Goal: Information Seeking & Learning: Learn about a topic

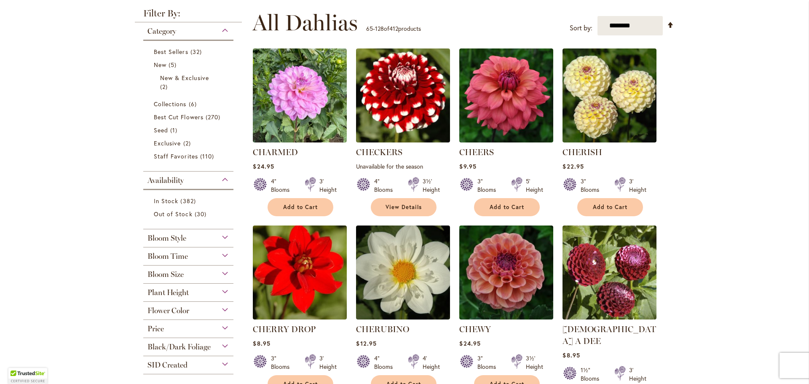
scroll to position [178, 0]
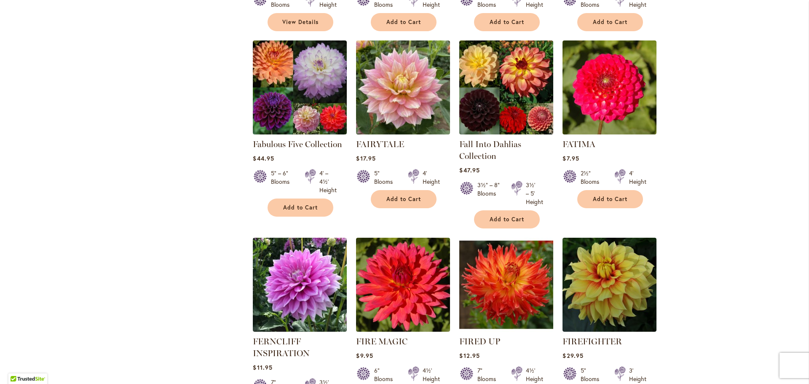
scroll to position [2739, 0]
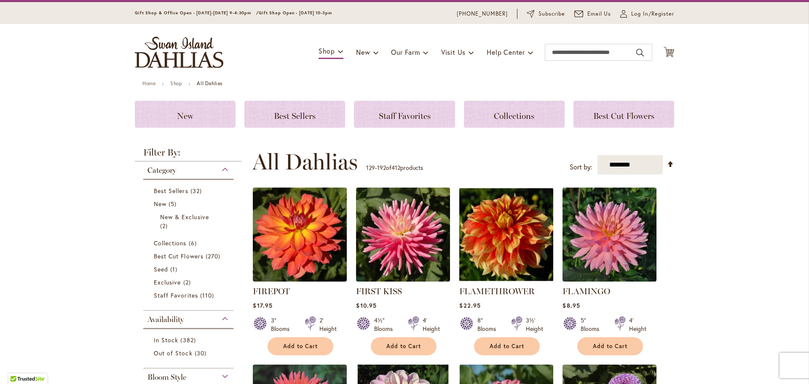
scroll to position [39, 0]
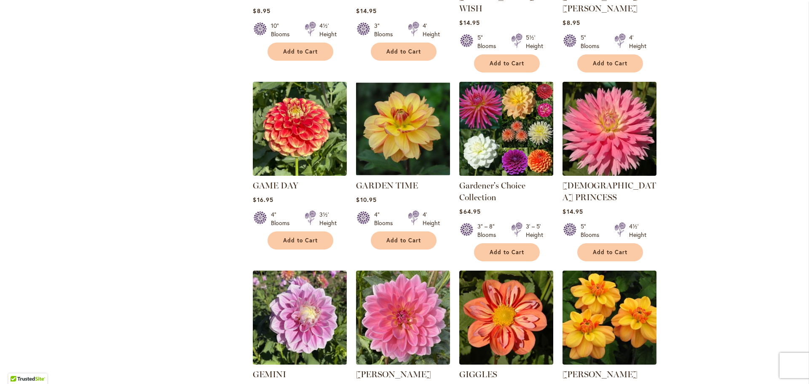
scroll to position [747, 0]
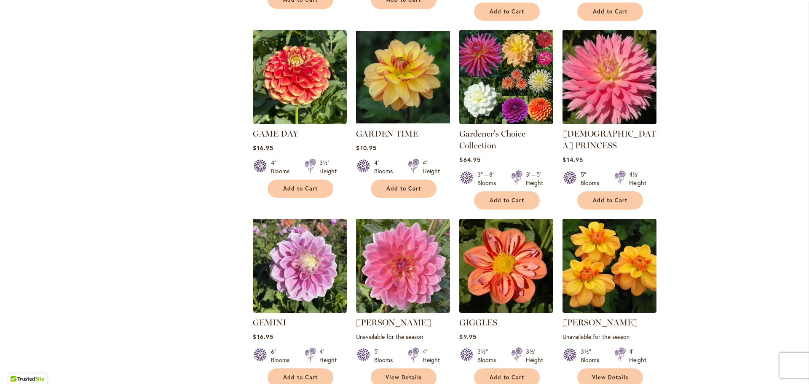
click at [613, 47] on img at bounding box center [609, 77] width 99 height 99
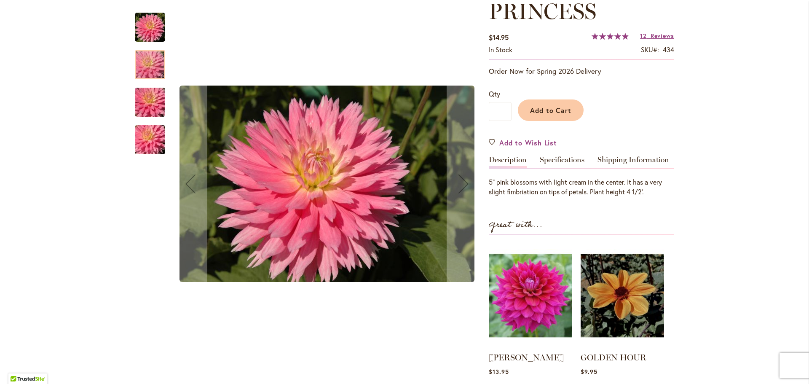
scroll to position [150, 0]
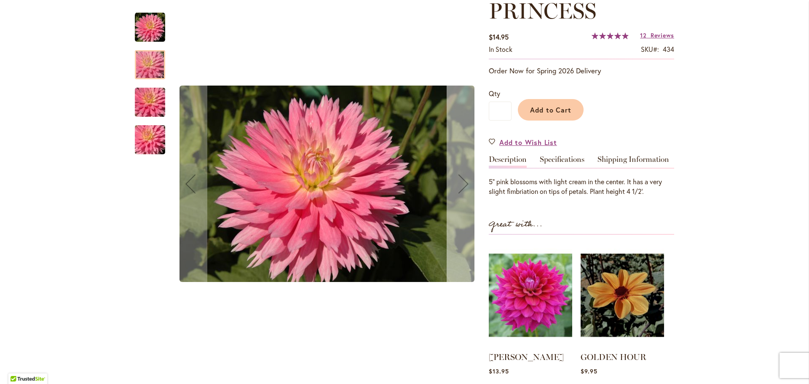
click at [463, 185] on div "Next" at bounding box center [464, 184] width 34 height 34
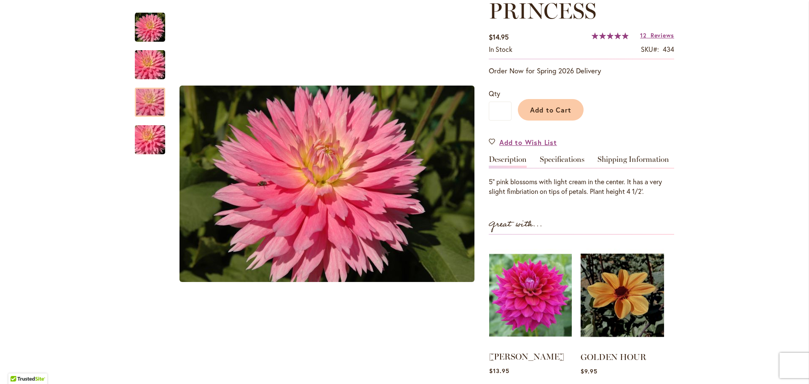
click at [531, 256] on img at bounding box center [530, 295] width 83 height 103
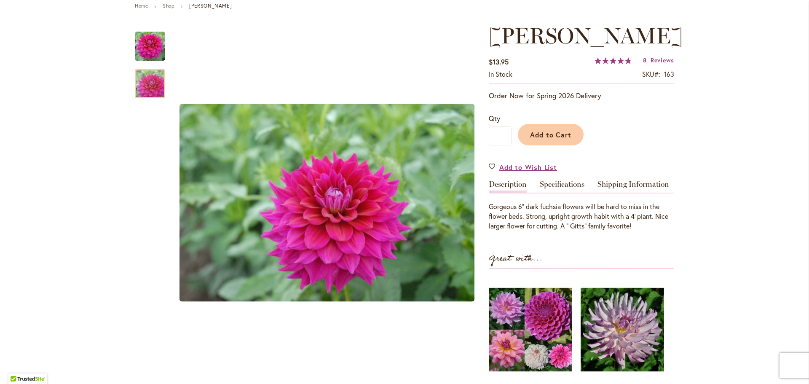
scroll to position [185, 0]
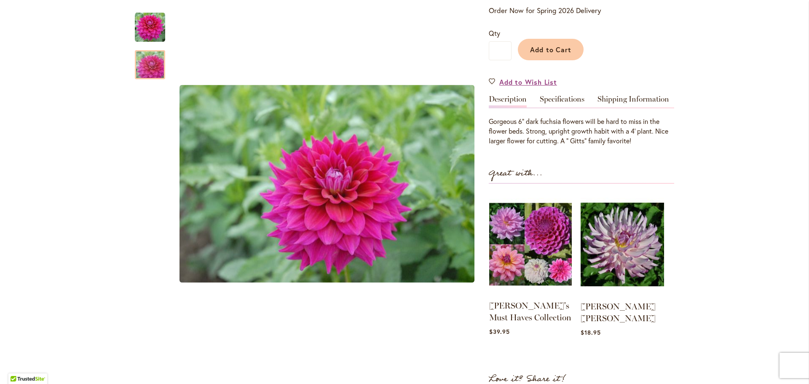
click at [536, 262] on img at bounding box center [530, 244] width 83 height 103
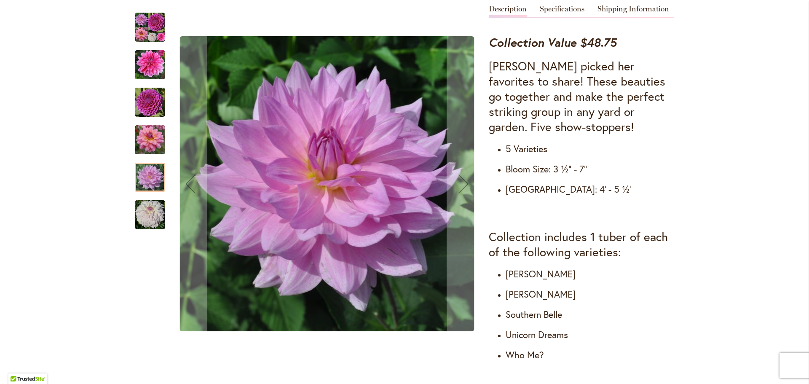
scroll to position [330, 0]
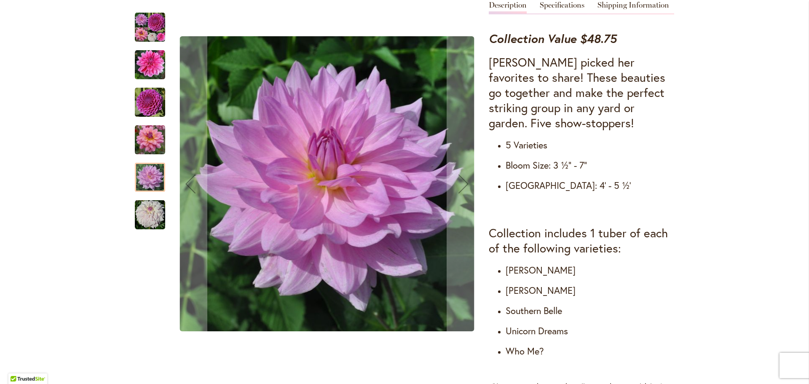
click at [151, 34] on img "Heather's Must Haves Collection" at bounding box center [150, 27] width 30 height 30
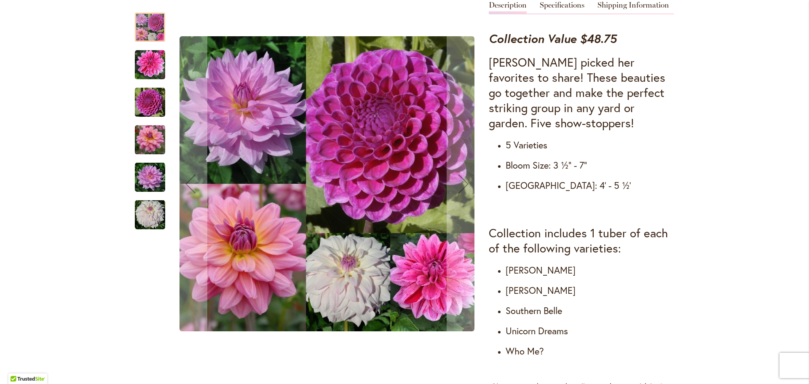
click at [150, 217] on img "WHO ME?" at bounding box center [150, 215] width 30 height 30
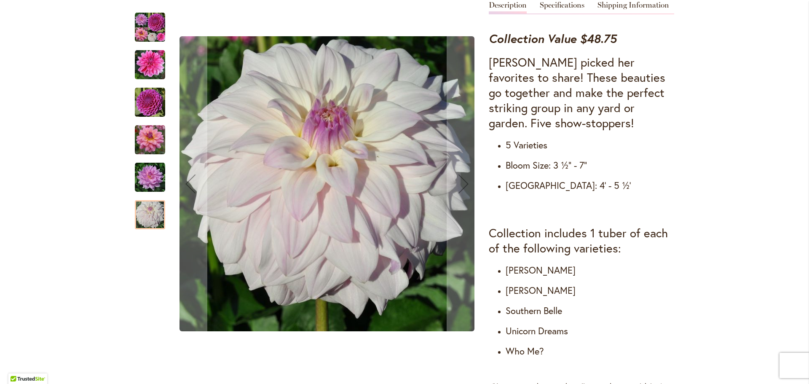
click at [155, 179] on img "UNICORN DREAMS" at bounding box center [150, 177] width 30 height 30
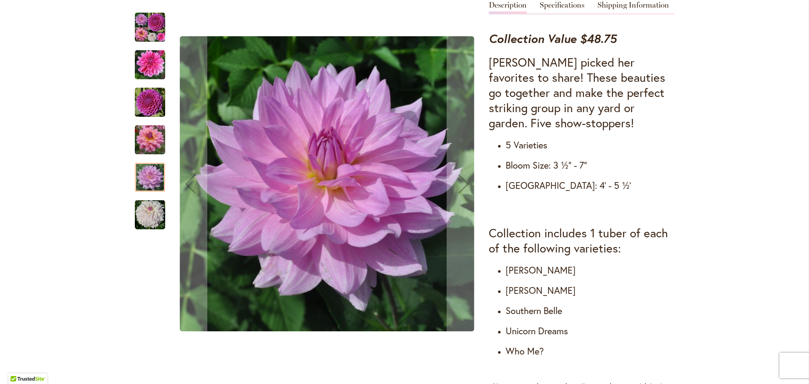
click at [150, 140] on img "SOUTERHN BELLE" at bounding box center [150, 140] width 30 height 30
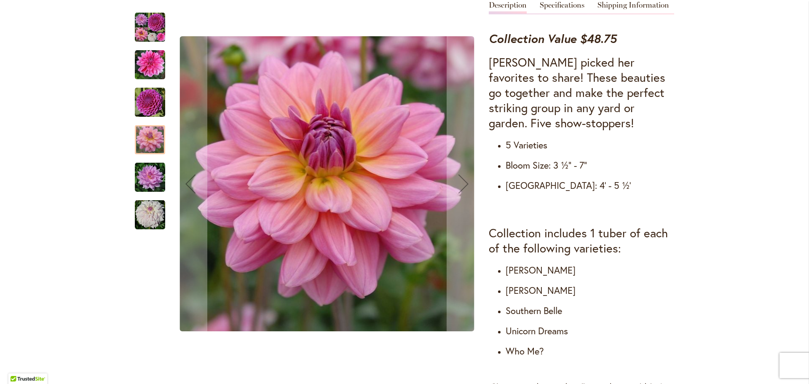
click at [151, 100] on img "NIJINSKI" at bounding box center [150, 102] width 30 height 30
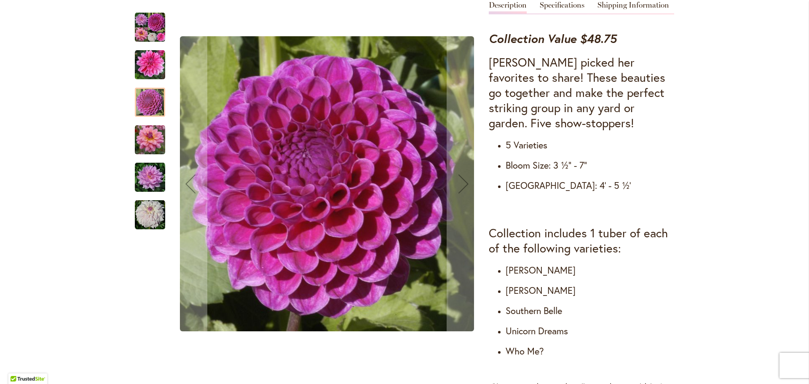
click at [152, 65] on img "CHA CHING" at bounding box center [150, 65] width 30 height 30
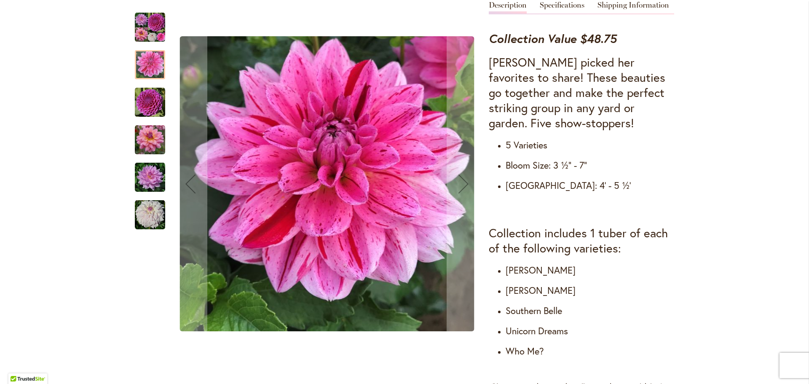
click at [145, 146] on img "SOUTERHN BELLE" at bounding box center [150, 140] width 30 height 30
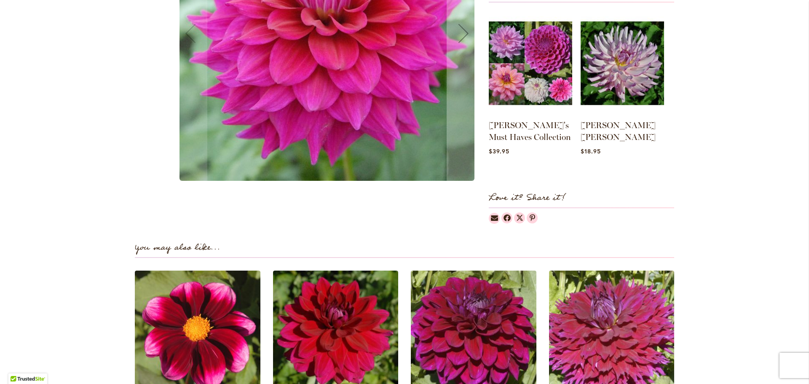
scroll to position [163, 0]
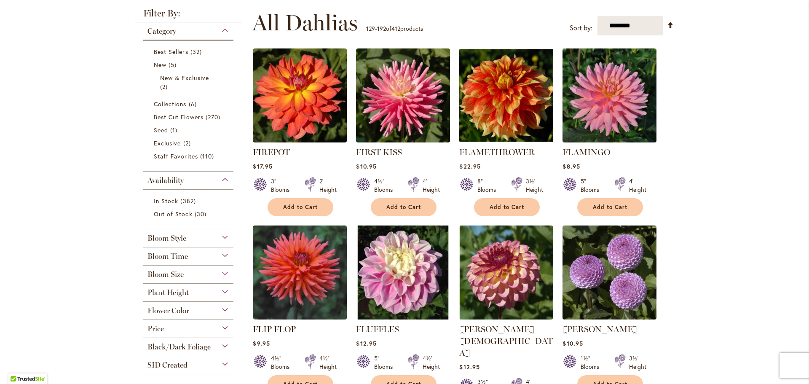
scroll to position [178, 0]
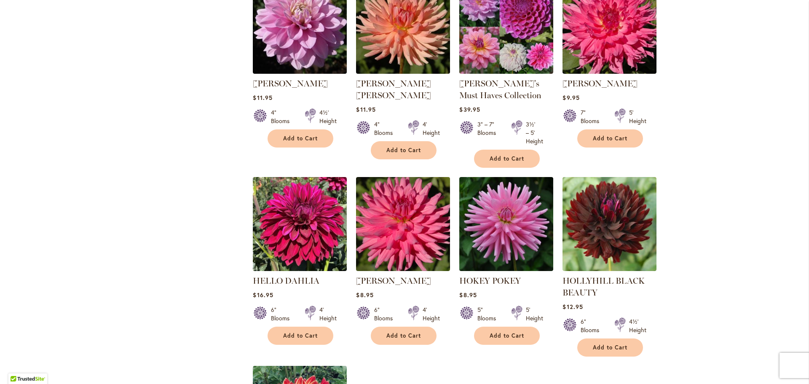
scroll to position [2082, 0]
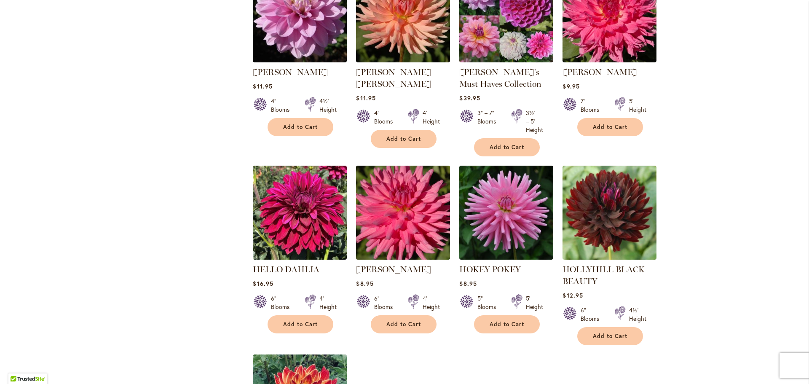
click at [380, 165] on img at bounding box center [403, 212] width 99 height 99
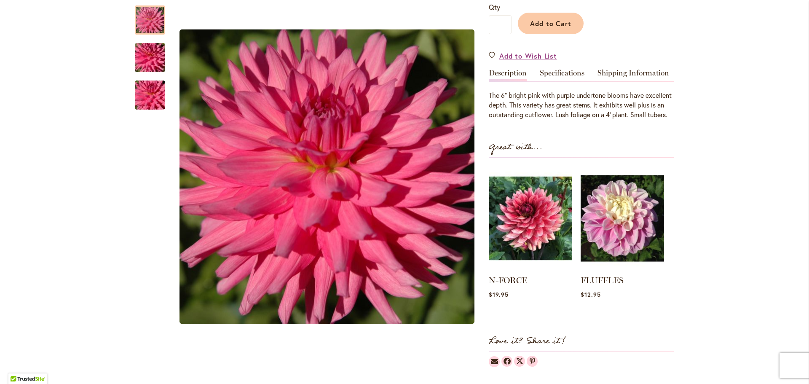
scroll to position [202, 0]
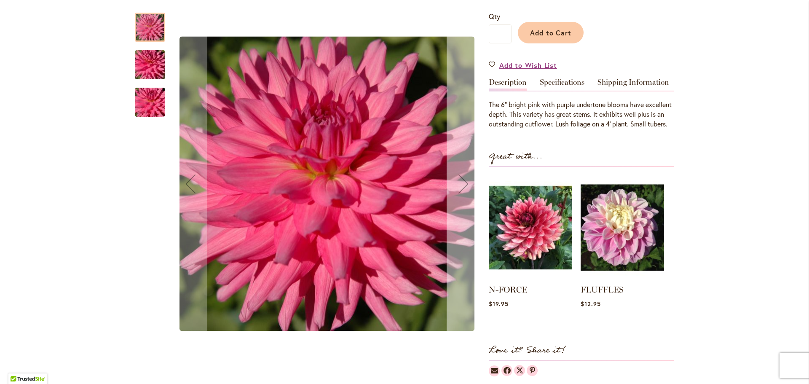
click at [466, 185] on div "Next" at bounding box center [464, 184] width 34 height 34
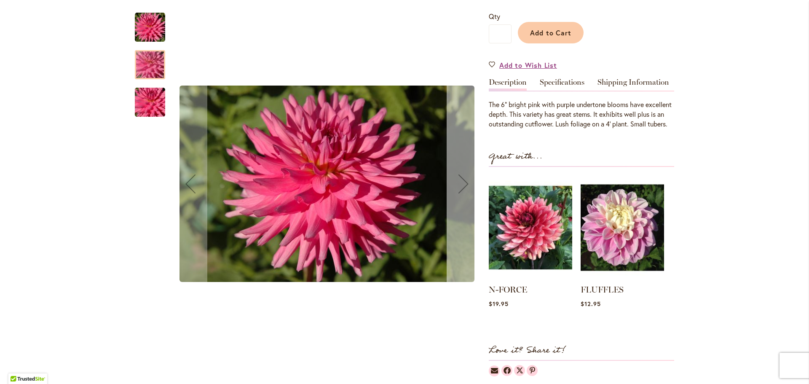
click at [466, 185] on div "Next" at bounding box center [464, 184] width 34 height 34
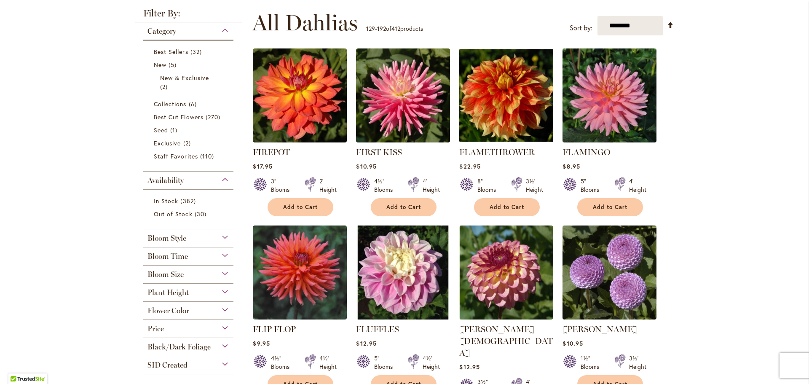
scroll to position [178, 0]
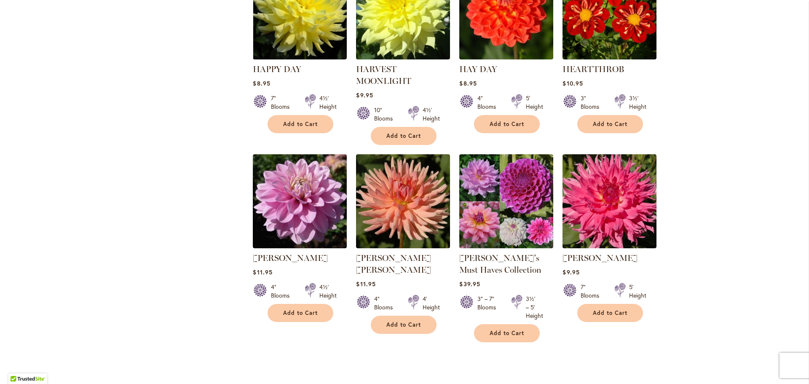
scroll to position [1897, 0]
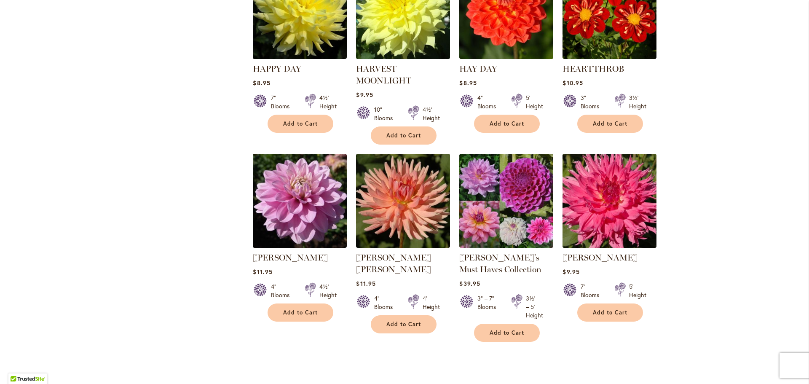
click at [635, 152] on img at bounding box center [609, 201] width 99 height 99
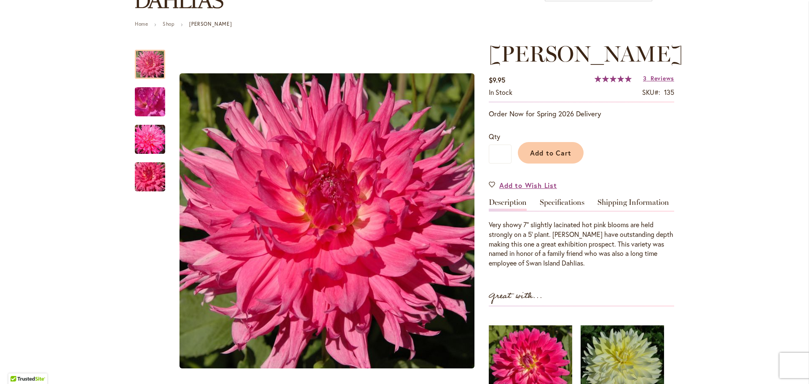
scroll to position [97, 0]
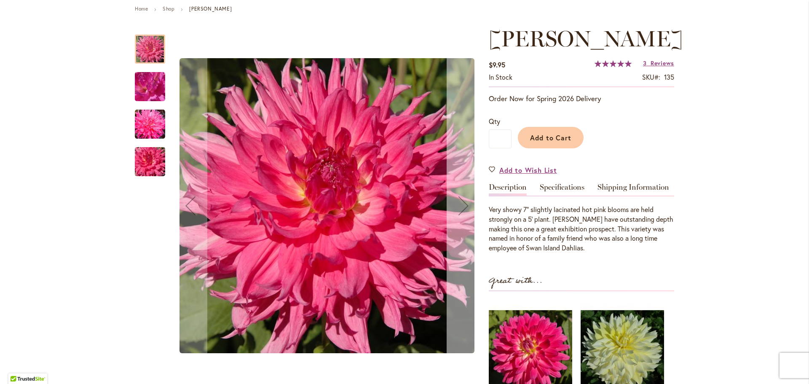
click at [463, 207] on div "Next" at bounding box center [464, 206] width 34 height 34
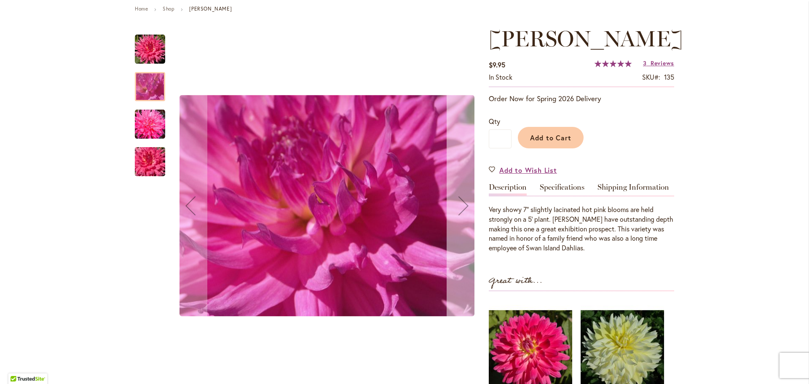
click at [463, 207] on div "Next" at bounding box center [464, 206] width 34 height 34
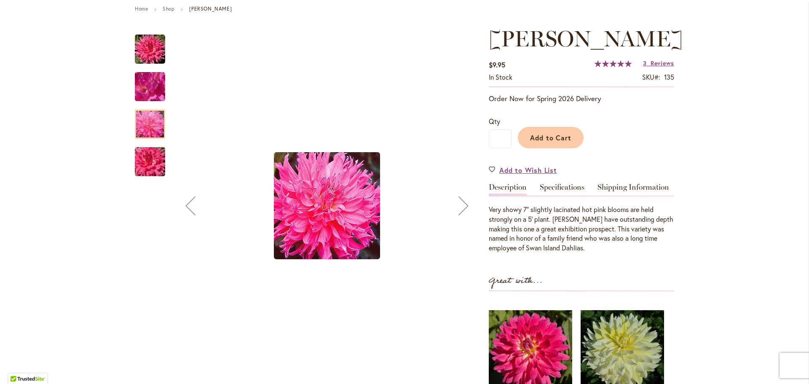
click at [463, 207] on div "Next" at bounding box center [464, 206] width 34 height 34
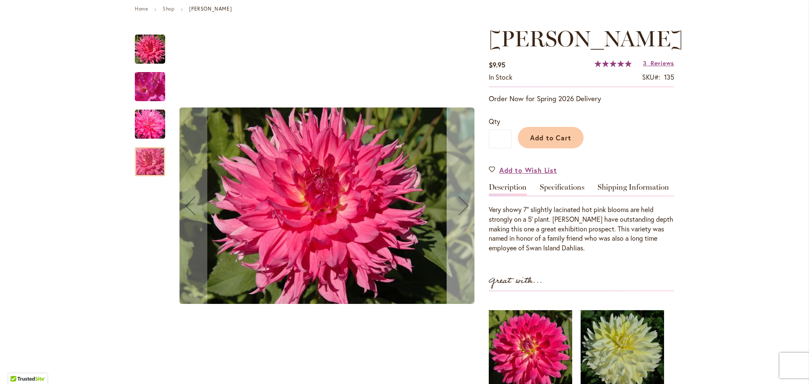
click at [463, 207] on div "Next" at bounding box center [464, 206] width 34 height 34
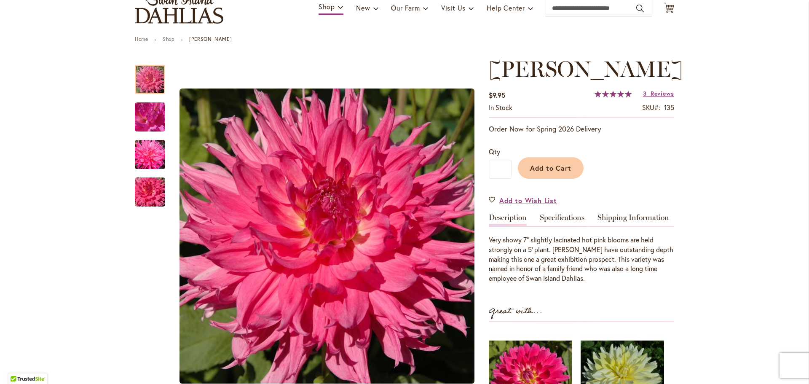
scroll to position [47, 0]
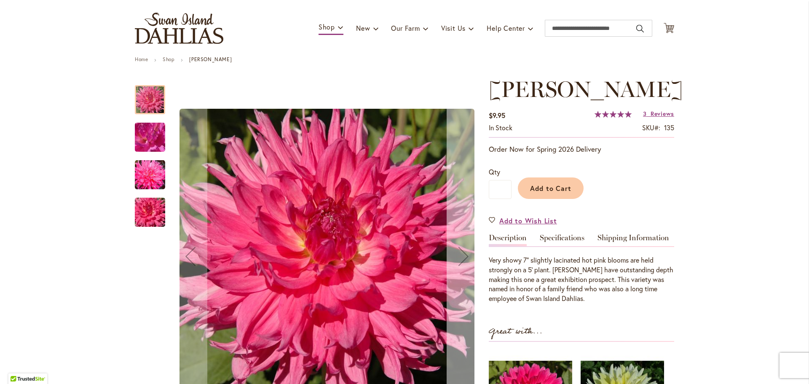
click at [463, 256] on div "Next" at bounding box center [464, 256] width 34 height 34
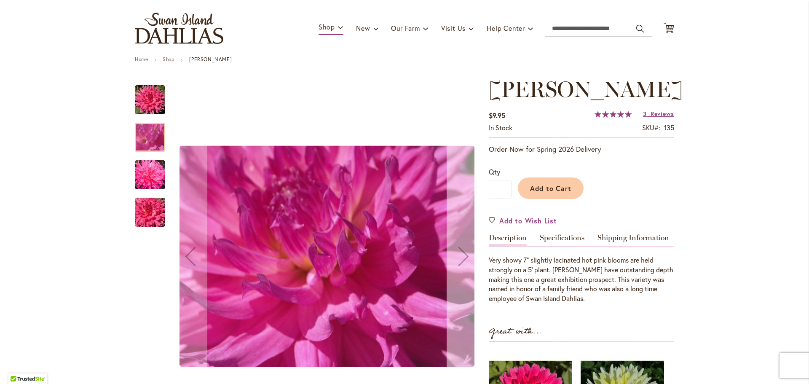
click at [463, 256] on div "Next" at bounding box center [464, 256] width 34 height 34
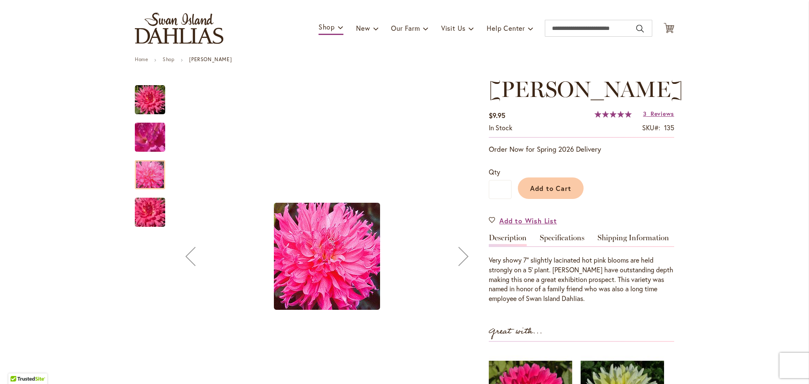
click at [463, 256] on div "Next" at bounding box center [464, 256] width 34 height 34
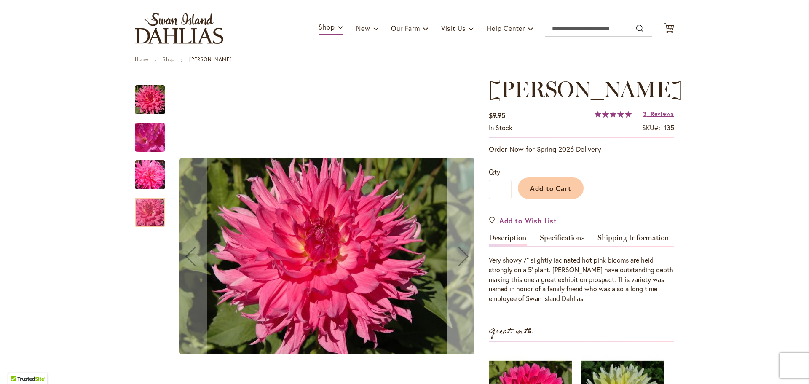
click at [463, 256] on div "Next" at bounding box center [464, 256] width 34 height 34
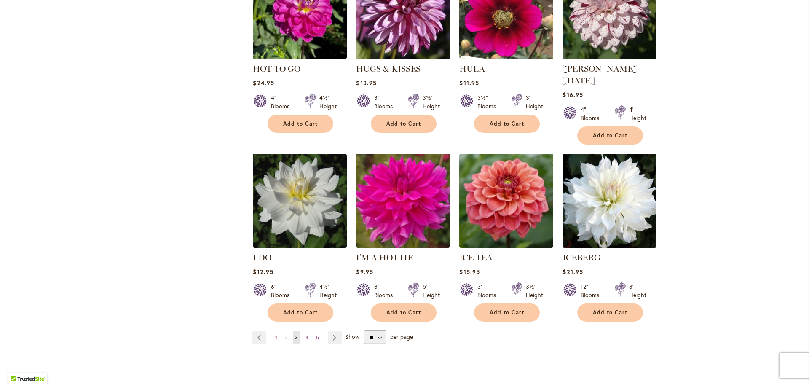
scroll to position [2855, 0]
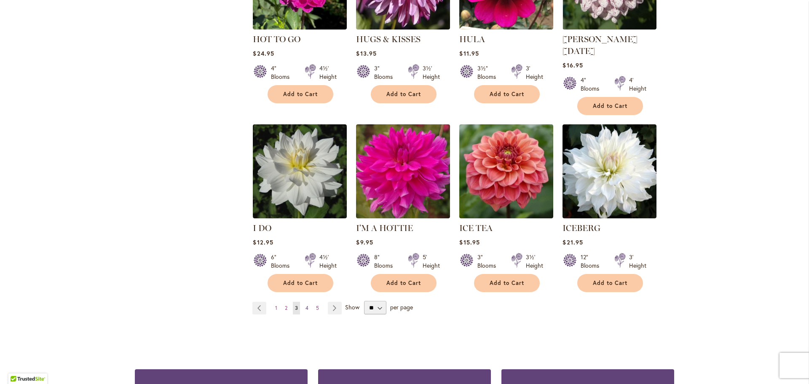
click at [308, 305] on span "4" at bounding box center [306, 308] width 3 height 6
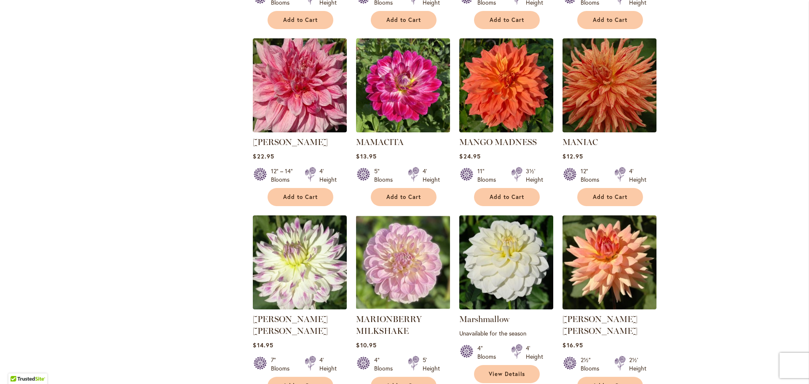
scroll to position [2730, 0]
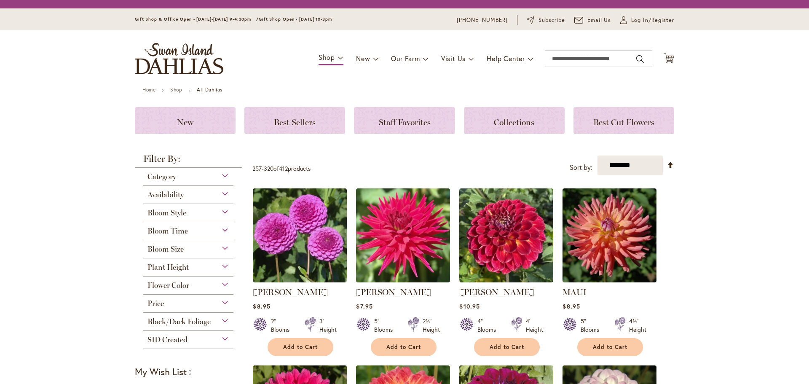
scroll to position [23, 0]
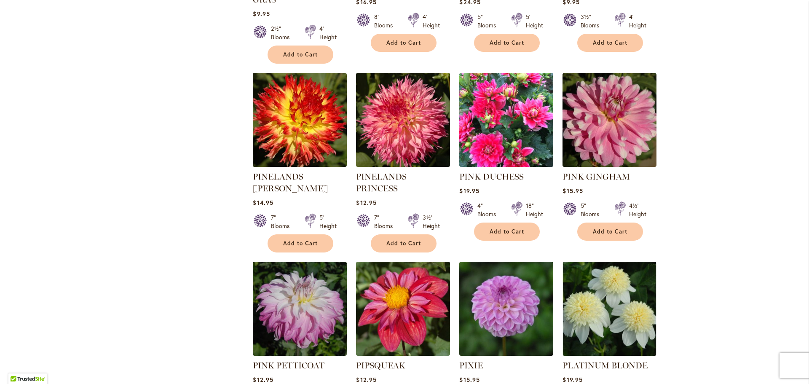
scroll to position [2752, 0]
